Goal: Check status: Check status

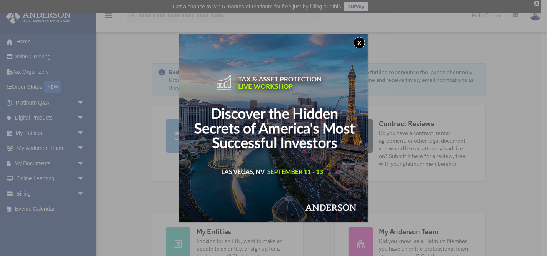
click at [360, 42] on button "x" at bounding box center [359, 43] width 12 height 12
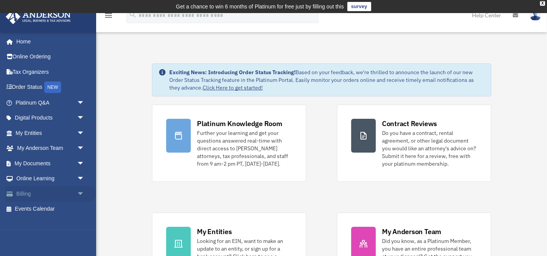
click at [23, 192] on link "Billing arrow_drop_down" at bounding box center [50, 193] width 91 height 15
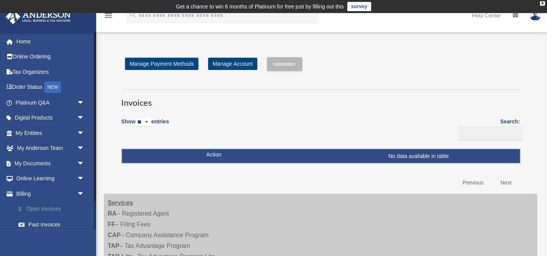
click at [43, 207] on link "$ Open Invoices" at bounding box center [53, 210] width 85 height 16
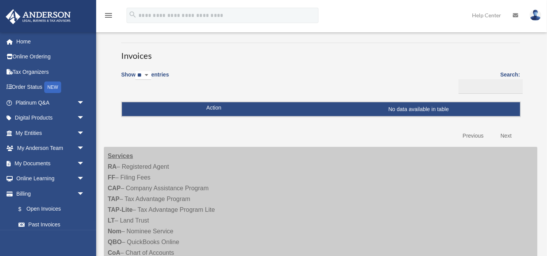
scroll to position [48, 0]
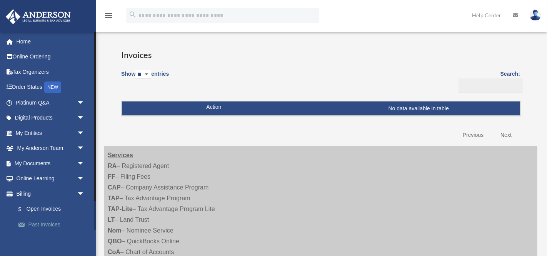
click at [50, 222] on link "Past Invoices" at bounding box center [53, 224] width 85 height 15
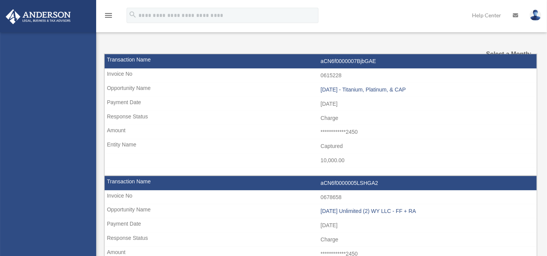
select select
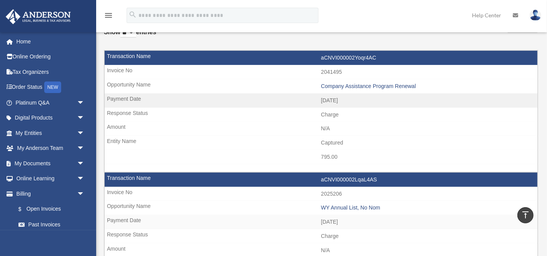
scroll to position [54, 0]
